Goal: Transaction & Acquisition: Purchase product/service

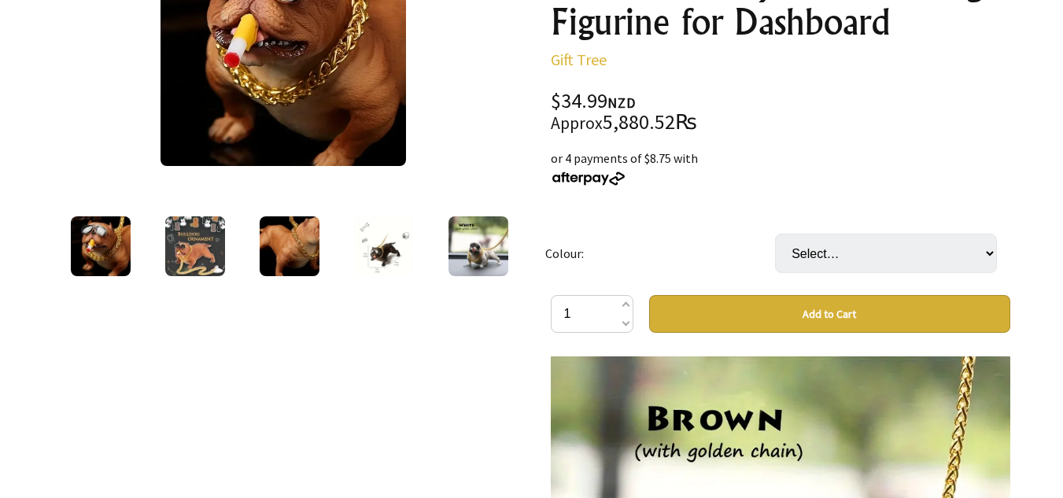
scroll to position [394, 0]
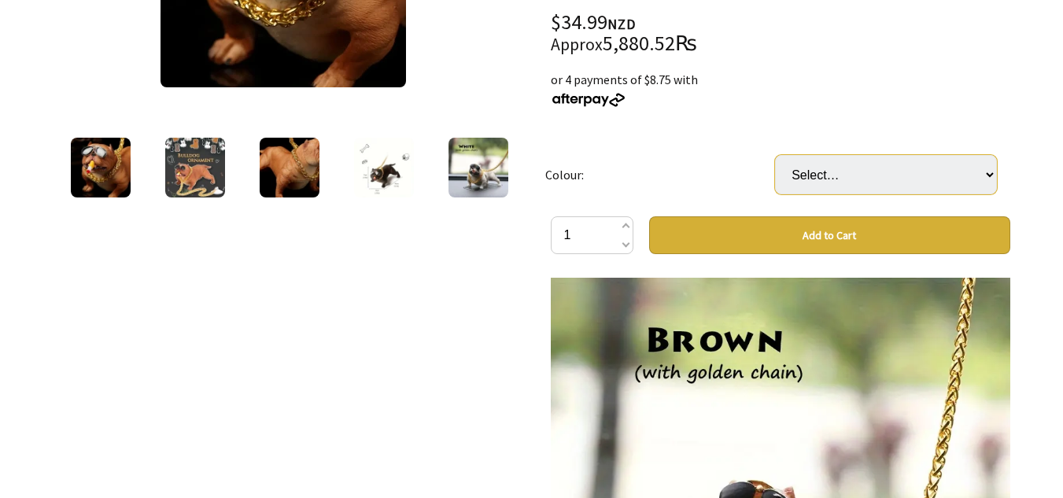
click at [911, 160] on select "Select… Brown White Black" at bounding box center [886, 174] width 222 height 39
select select "Brown"
click at [775, 155] on select "Select… Brown White Black" at bounding box center [886, 174] width 222 height 39
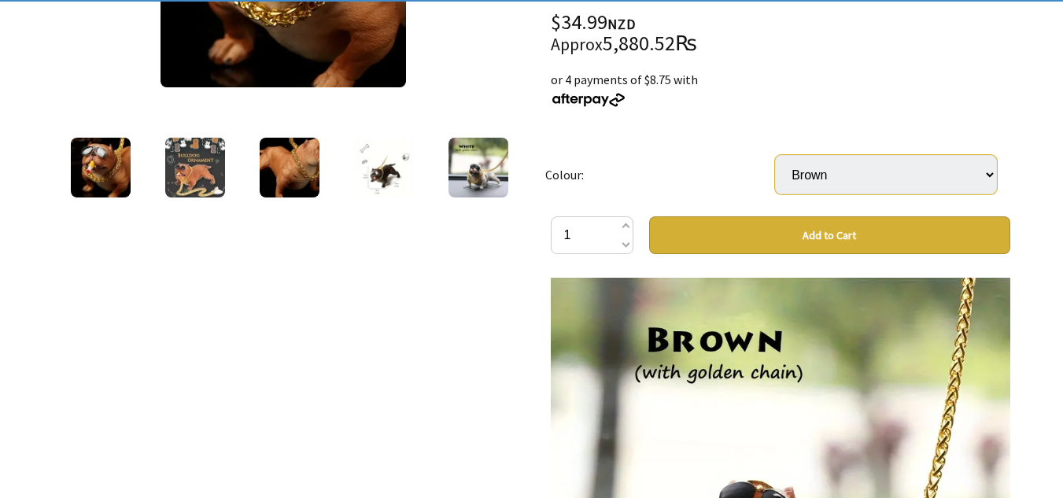
click at [959, 167] on select "Select… Brown White Black" at bounding box center [886, 174] width 222 height 39
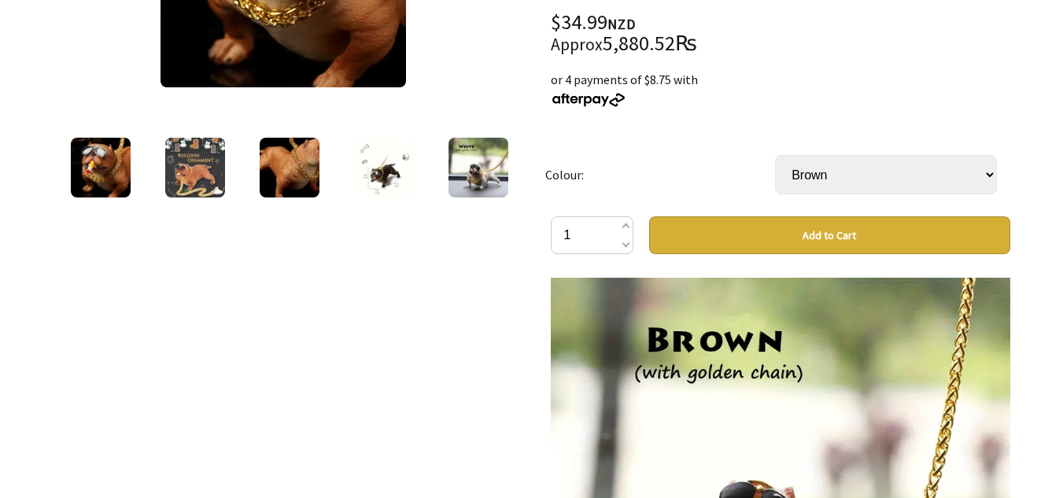
click at [903, 187] on select "Select… Brown White Black" at bounding box center [886, 174] width 222 height 39
select select "White"
click at [775, 155] on select "Select… Brown White Black" at bounding box center [886, 174] width 222 height 39
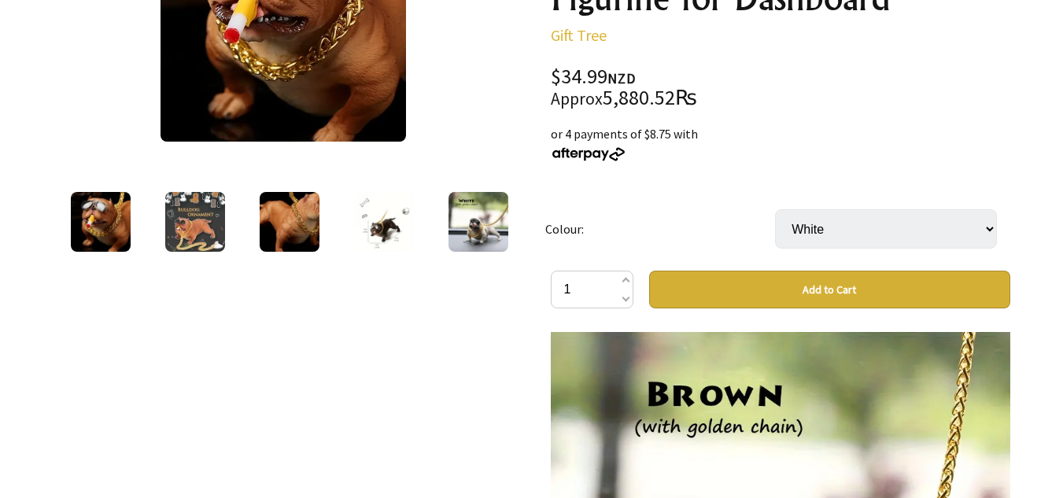
scroll to position [315, 0]
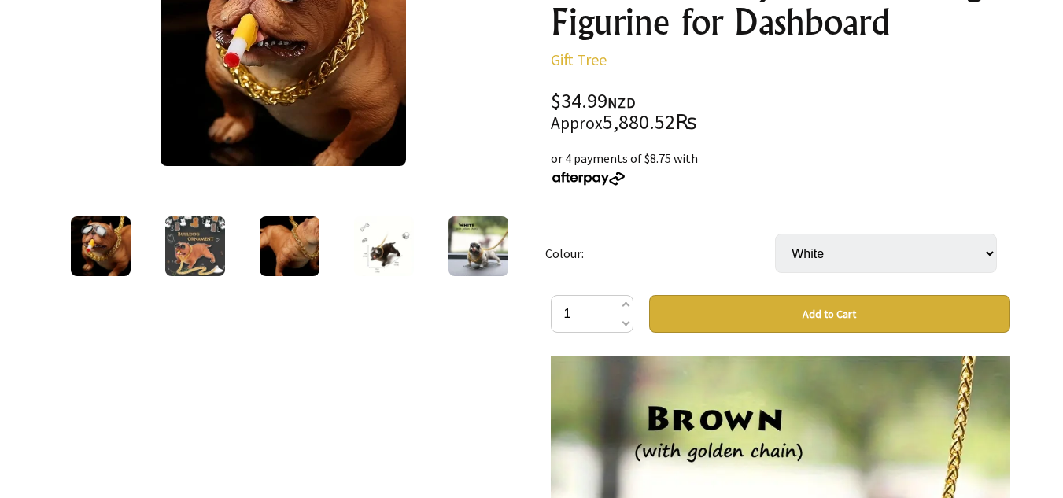
click at [845, 251] on select "Select… Brown White Black" at bounding box center [886, 253] width 222 height 39
click at [482, 251] on img at bounding box center [479, 246] width 60 height 60
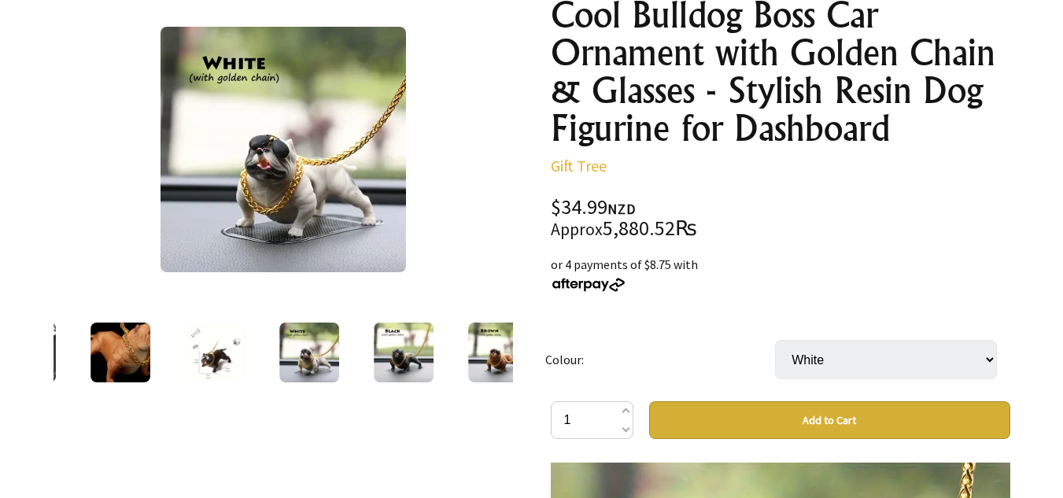
scroll to position [236, 0]
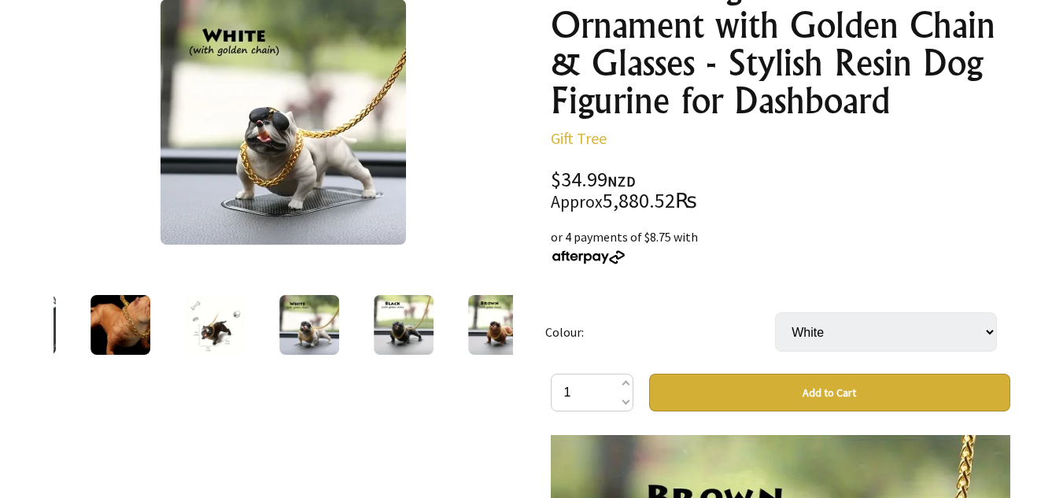
click at [391, 314] on img at bounding box center [404, 325] width 60 height 60
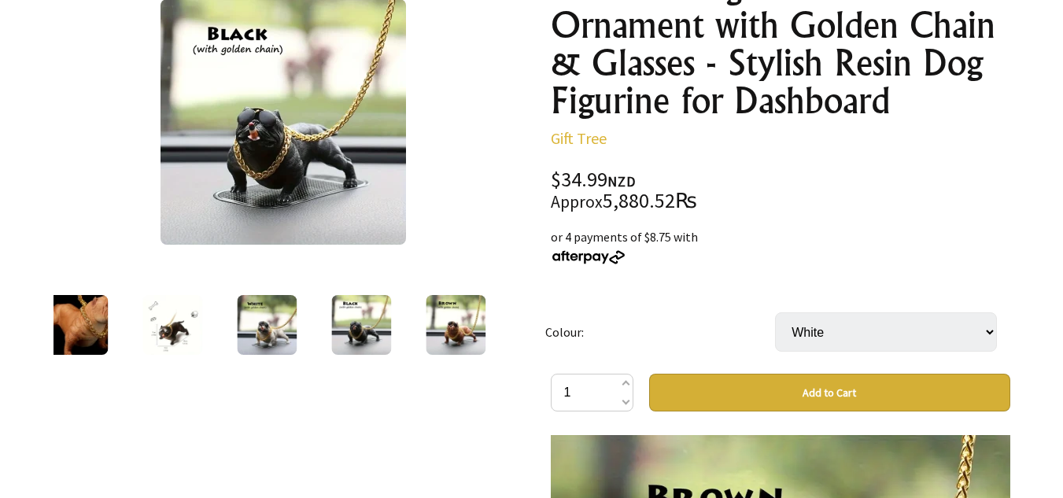
click at [92, 331] on img at bounding box center [78, 325] width 60 height 60
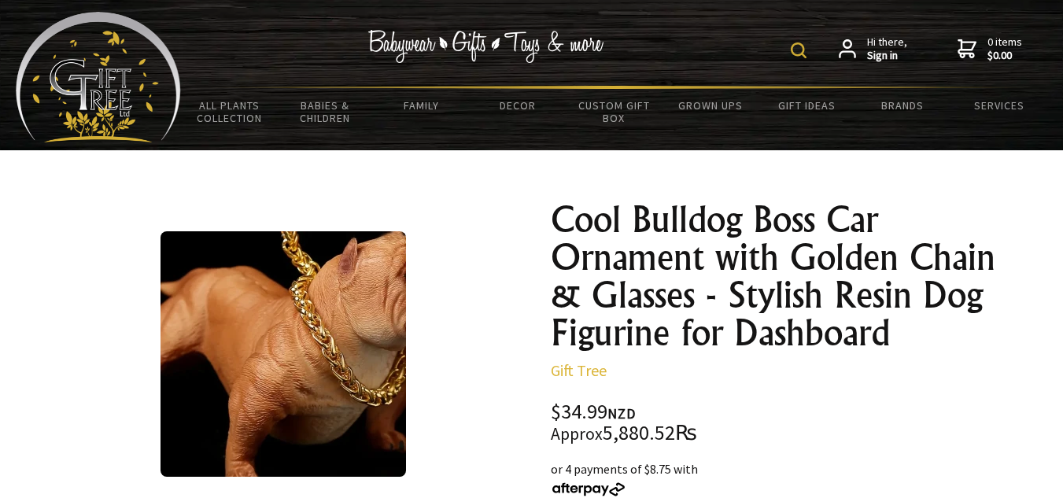
scroll to position [0, 0]
